Goal: Find specific page/section: Find specific page/section

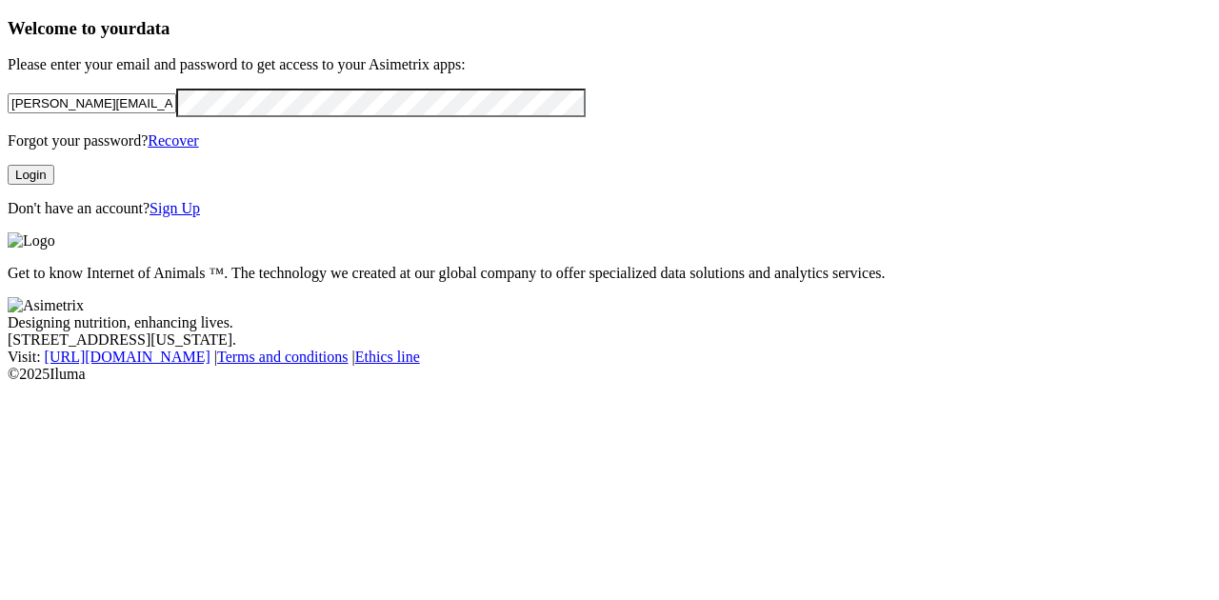
click at [326, 114] on div "[PERSON_NAME][EMAIL_ADDRESS][PERSON_NAME][DOMAIN_NAME]" at bounding box center [610, 103] width 1204 height 28
click at [54, 185] on button "Login" at bounding box center [31, 175] width 47 height 20
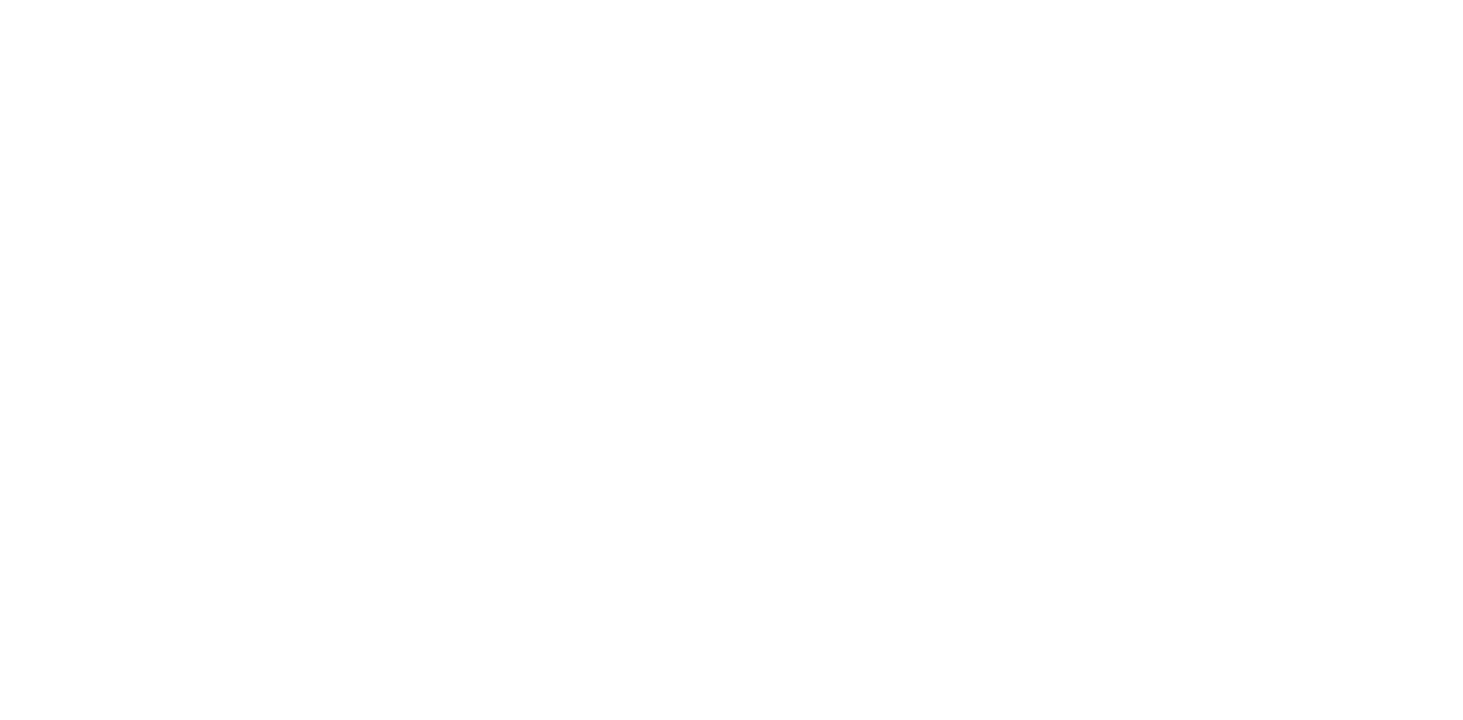
scroll to position [634, 0]
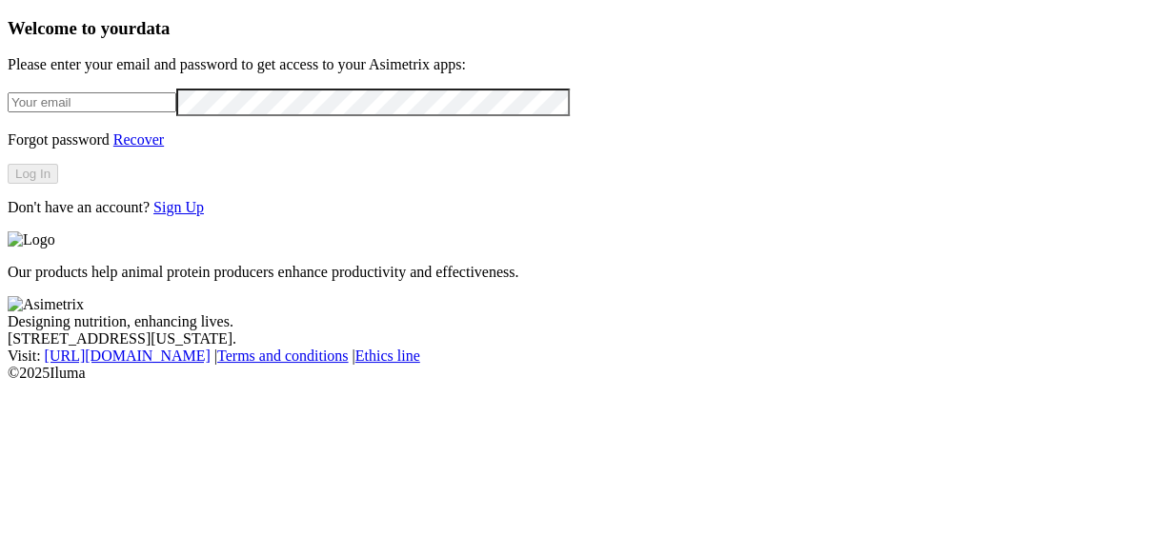
type input "[PERSON_NAME][EMAIL_ADDRESS][PERSON_NAME][DOMAIN_NAME]"
click at [58, 184] on button "Log In" at bounding box center [33, 174] width 50 height 20
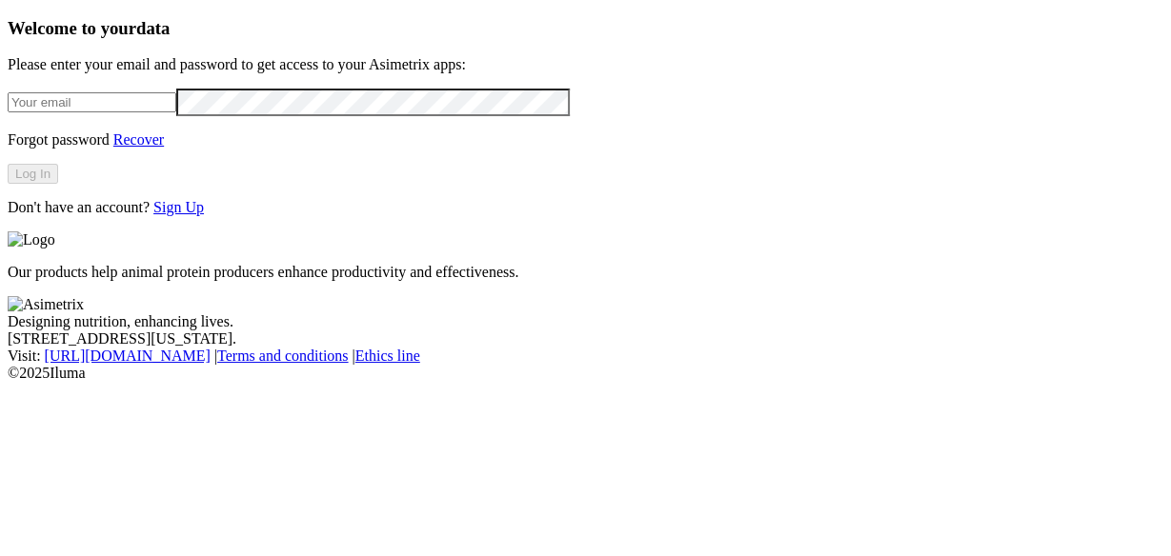
type input "[PERSON_NAME][EMAIL_ADDRESS][PERSON_NAME][DOMAIN_NAME]"
click at [58, 184] on button "Log In" at bounding box center [33, 174] width 50 height 20
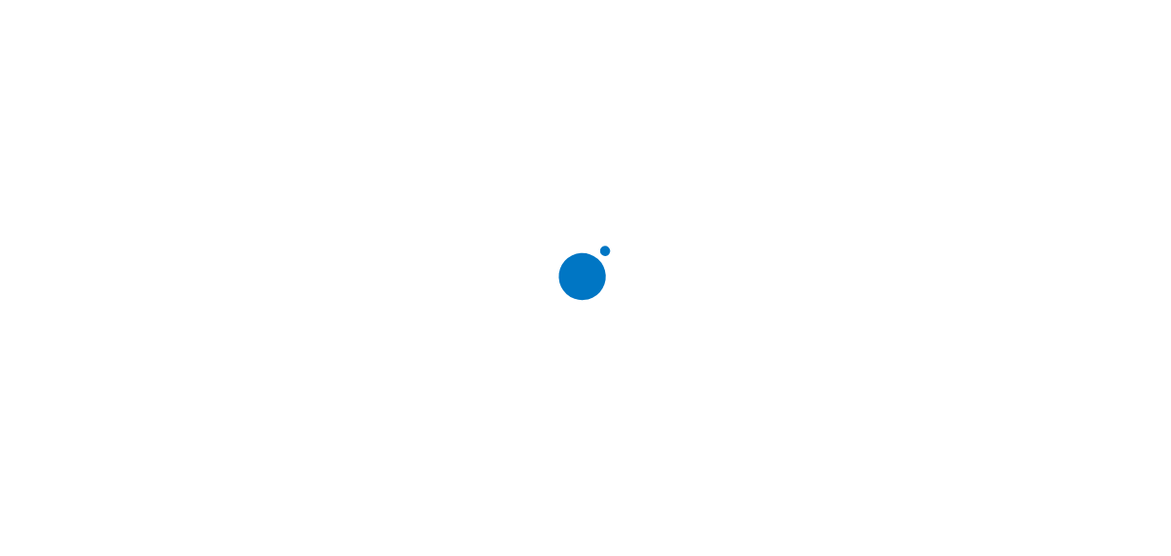
drag, startPoint x: 975, startPoint y: 453, endPoint x: 1094, endPoint y: 496, distance: 125.7
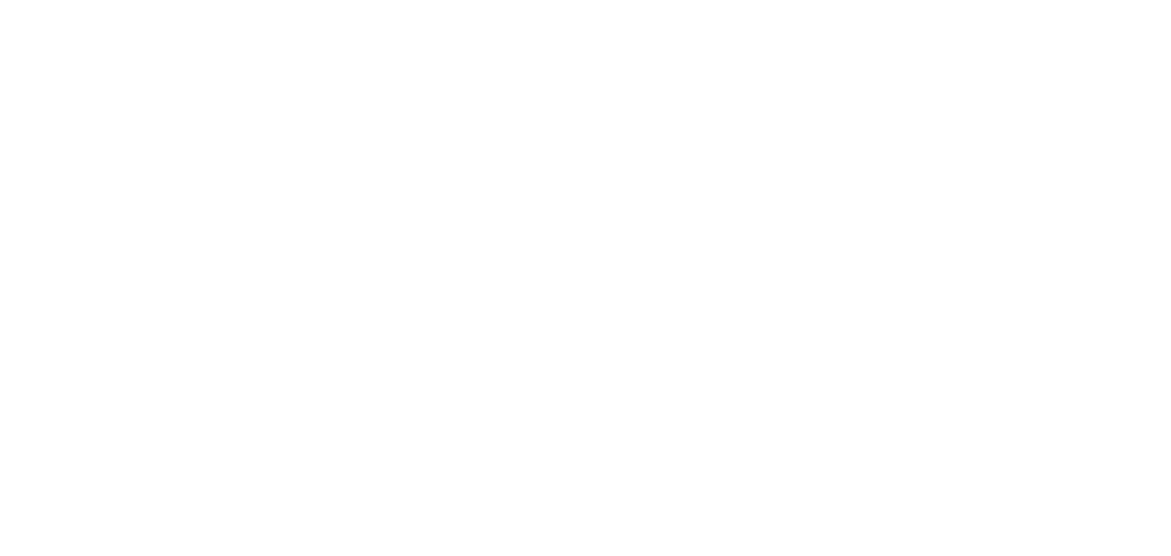
drag, startPoint x: 521, startPoint y: 145, endPoint x: 532, endPoint y: 143, distance: 10.7
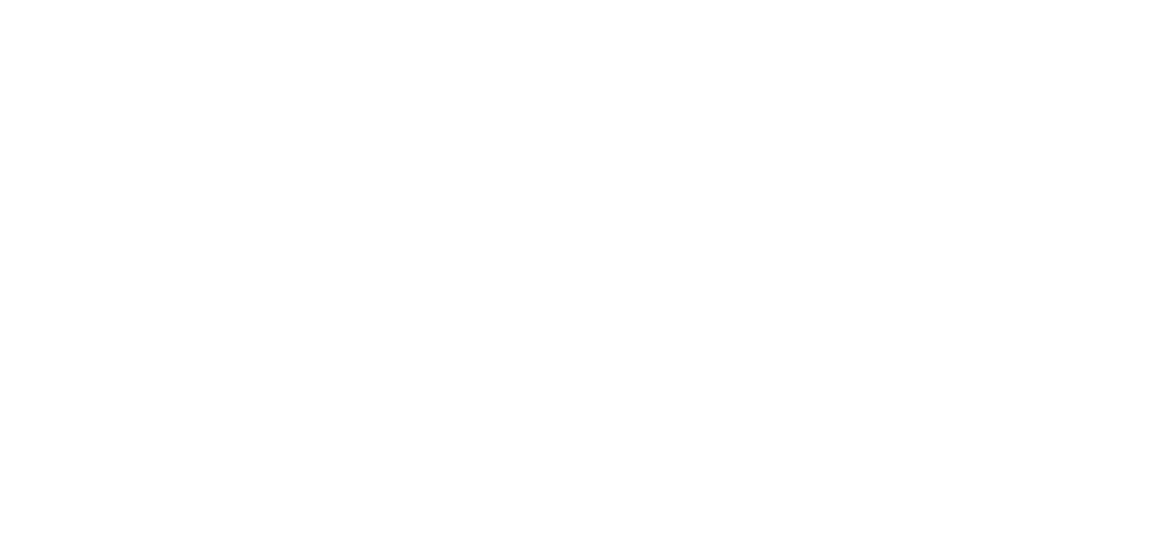
scroll to position [152, 0]
drag, startPoint x: 926, startPoint y: 43, endPoint x: 865, endPoint y: 60, distance: 63.3
